Goal: Task Accomplishment & Management: Use online tool/utility

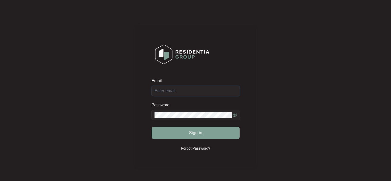
type input "[EMAIL_ADDRESS][DOMAIN_NAME]"
click at [174, 133] on button "Sign in" at bounding box center [196, 132] width 88 height 12
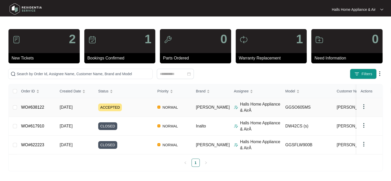
click at [107, 106] on span "ACCEPTED" at bounding box center [110, 107] width 24 height 8
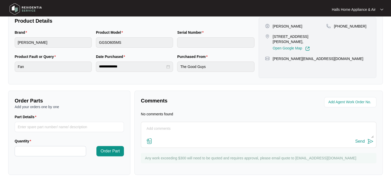
scroll to position [111, 0]
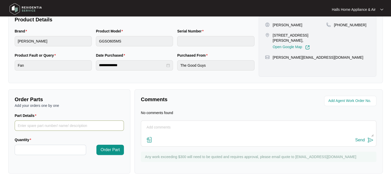
click at [29, 124] on input "Part Details" at bounding box center [69, 125] width 109 height 10
paste input "SP10018"
type input "SP10018 Fan blade"
click at [23, 149] on input "Quantity" at bounding box center [50, 150] width 71 height 10
type input "*"
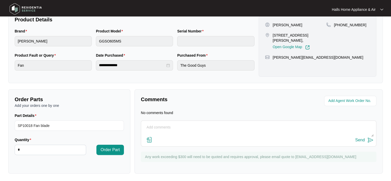
click at [113, 150] on span "Order Part" at bounding box center [109, 149] width 19 height 6
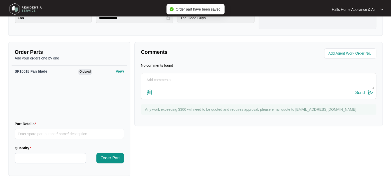
scroll to position [161, 0]
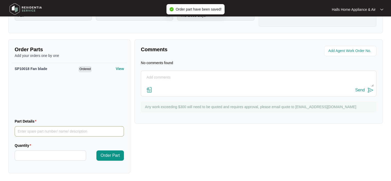
click at [35, 130] on input "Part Details" at bounding box center [69, 131] width 109 height 10
paste input "SP10029"
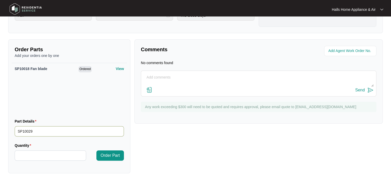
type input "SP10029"
click at [30, 151] on input "Quantity" at bounding box center [50, 155] width 71 height 10
type input "*"
click at [39, 133] on input "SP10029" at bounding box center [69, 131] width 109 height 10
type input "SP10029 Fan motor"
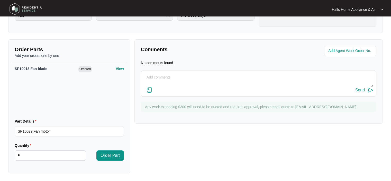
click at [108, 154] on span "Order Part" at bounding box center [109, 155] width 19 height 6
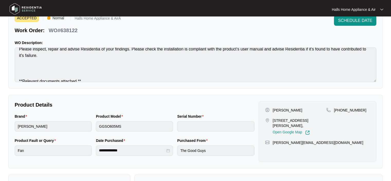
scroll to position [0, 0]
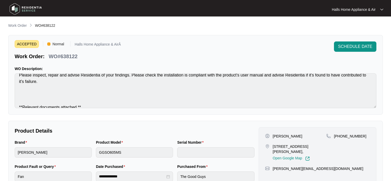
click at [356, 47] on span "SCHEDULE DATE" at bounding box center [355, 46] width 34 height 6
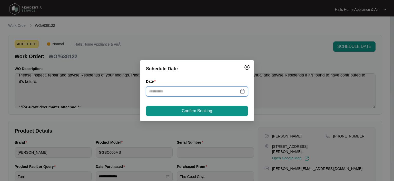
click at [179, 93] on input "Date" at bounding box center [194, 91] width 90 height 6
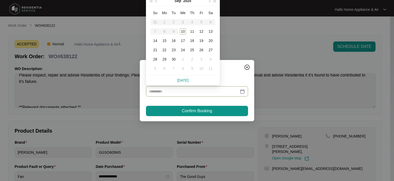
type input "**********"
click at [193, 40] on div "18" at bounding box center [192, 40] width 6 height 6
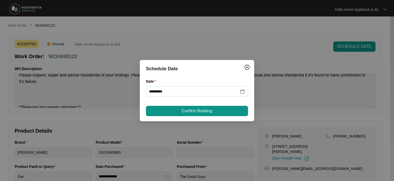
click at [192, 111] on span "Confirm Booking" at bounding box center [197, 111] width 30 height 6
